Goal: Communication & Community: Share content

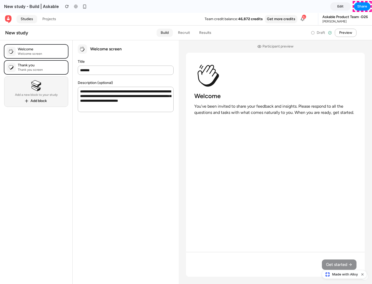
click at [362, 6] on span "Share" at bounding box center [362, 6] width 10 height 5
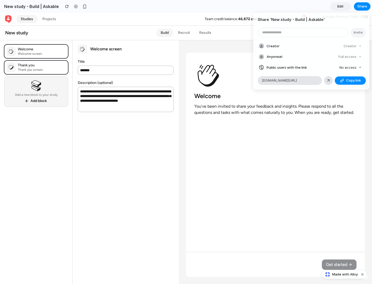
click at [350, 81] on span "Copy link" at bounding box center [353, 80] width 15 height 5
click at [345, 274] on div "Share ' New study - Build | Askable ' Invite Creator Creator Anyone at Full acc…" at bounding box center [186, 142] width 372 height 284
